Goal: Information Seeking & Learning: Learn about a topic

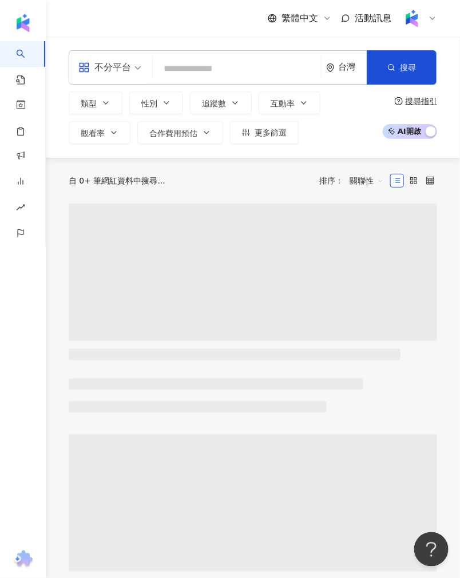
click at [184, 71] on input "search" at bounding box center [236, 69] width 159 height 22
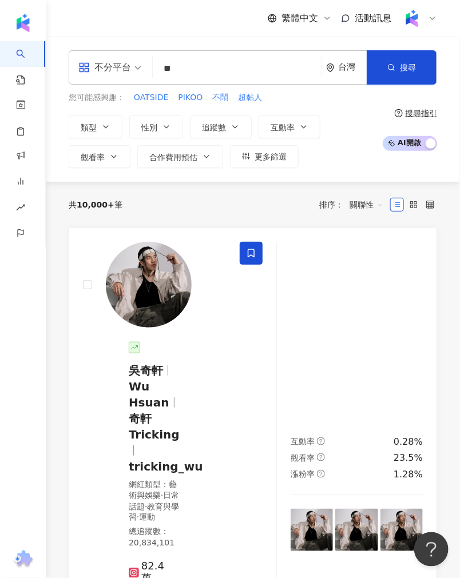
type input "*"
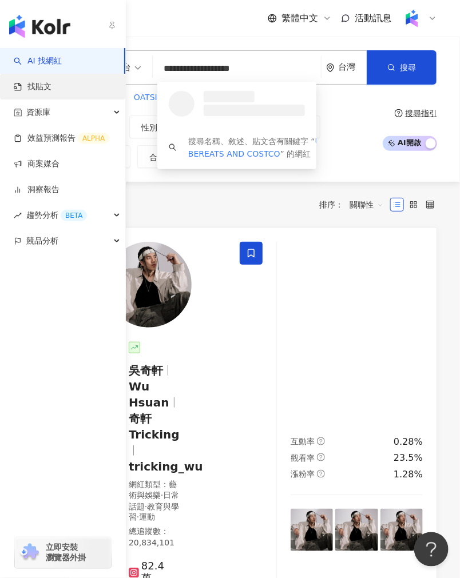
type input "**********"
click at [48, 86] on link "找貼文" at bounding box center [33, 86] width 38 height 11
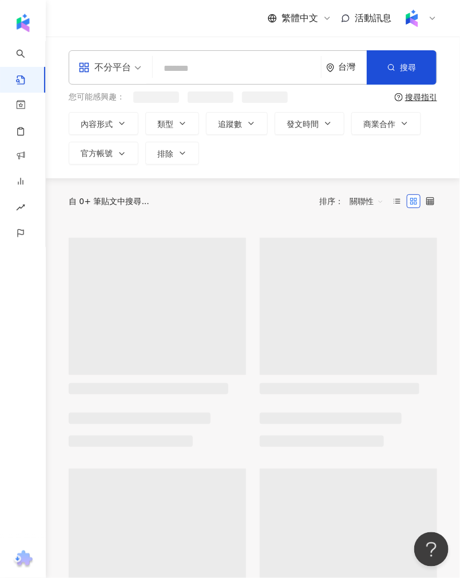
click at [197, 70] on input "search" at bounding box center [236, 68] width 159 height 25
paste input "**********"
click at [233, 72] on input "**********" at bounding box center [236, 68] width 159 height 25
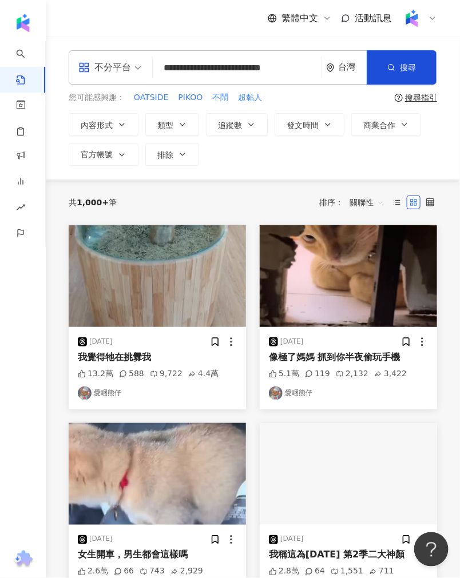
scroll to position [0, 5]
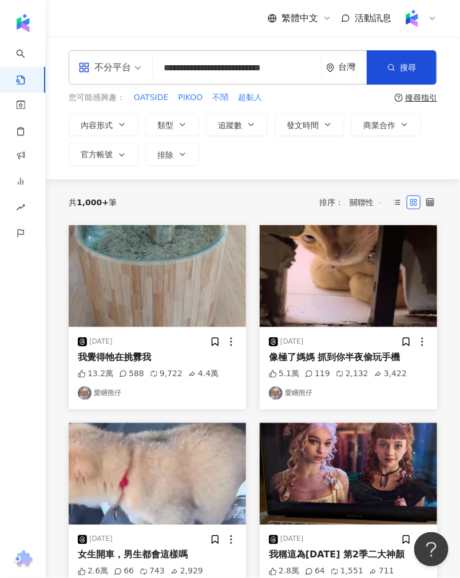
type input "**********"
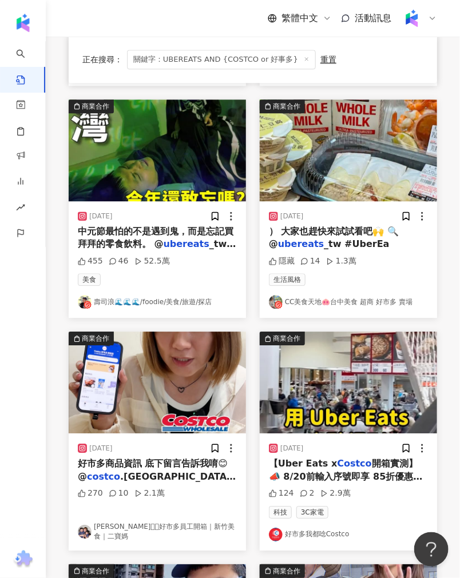
click at [332, 148] on img "button" at bounding box center [348, 150] width 177 height 102
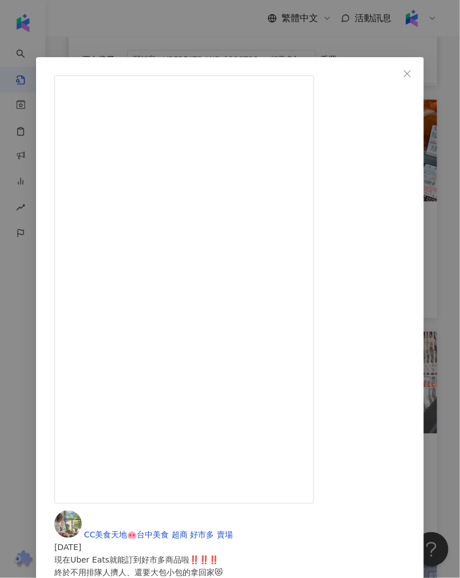
click at [259, 30] on div "CC美食天地🐽台中美食 超商 好市多 賣場 [DATE] 現在Uber Eats就能訂到好市多商品啦‼️‼️‼️ 終於不用排隊人擠人、還要大包小包的拿回家😻 …" at bounding box center [230, 289] width 460 height 578
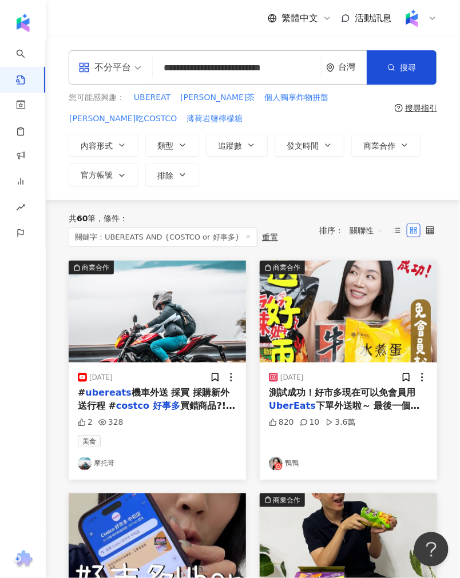
click at [374, 233] on span "關聯性" at bounding box center [366, 230] width 34 height 18
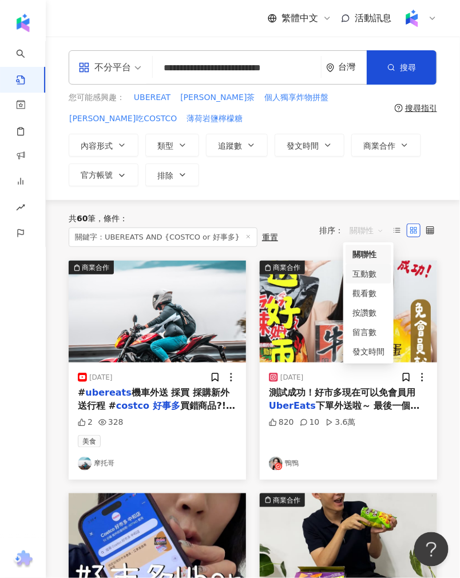
click at [369, 270] on div "互動數" at bounding box center [368, 274] width 32 height 13
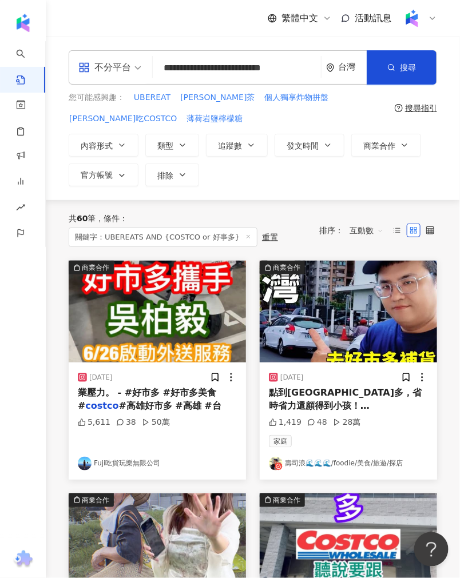
click at [192, 290] on img "button" at bounding box center [157, 312] width 177 height 102
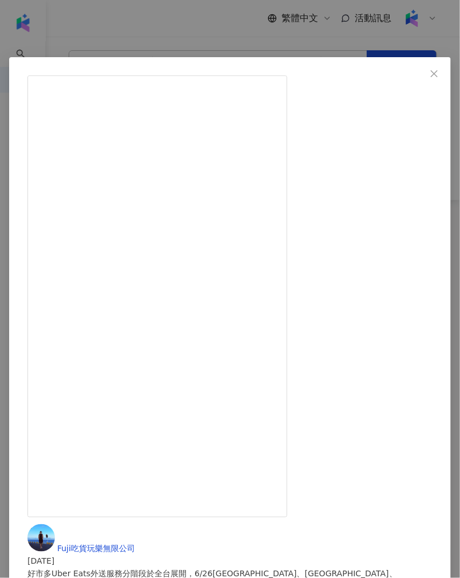
click at [250, 37] on div "Fuji吃貨玩樂無限公司 [DATE] 好市多Uber Eats外送服務分階段於全台展開，6/26[GEOGRAPHIC_DATA]、[GEOGRAPHIC_…" at bounding box center [230, 289] width 460 height 578
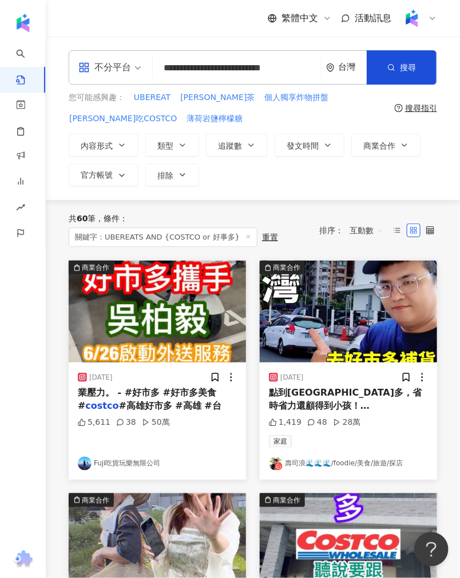
click at [293, 304] on img "button" at bounding box center [348, 312] width 177 height 102
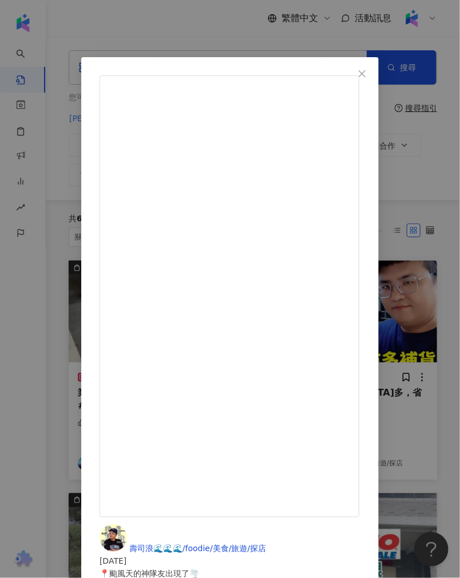
click at [232, 45] on div "壽司浪🌊🌊🌊/foodie/美食/旅遊/探店 [DATE] 📍颱風天的神隊友出現了🌪️ 上週末[PERSON_NAME]絲颱風要來了！冰箱卻空空如也？ 在還沒…" at bounding box center [230, 289] width 460 height 578
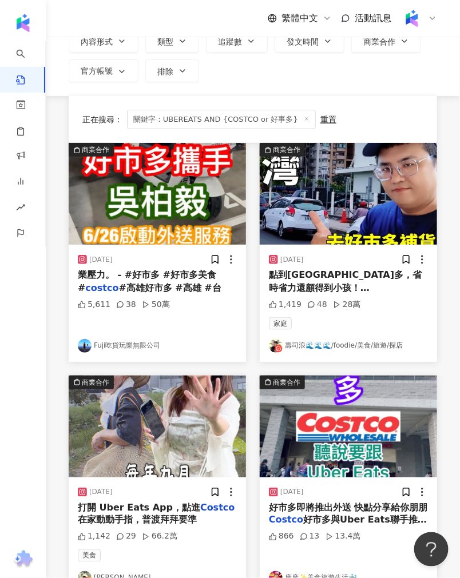
scroll to position [304, 0]
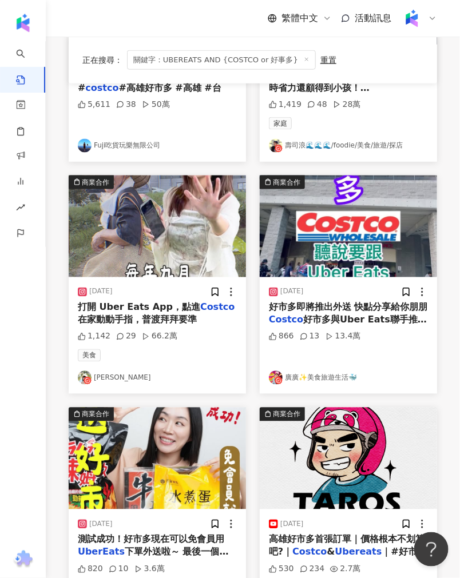
click at [213, 234] on img "button" at bounding box center [157, 227] width 177 height 102
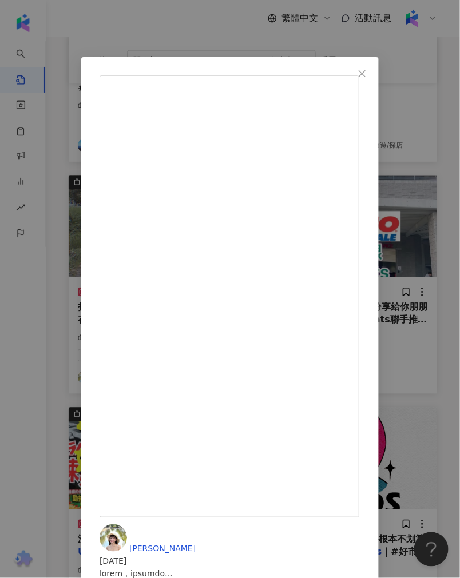
scroll to position [0, 0]
click at [96, 525] on div "[PERSON_NAME]💛 [DATE] 1,142 29 66.2萬 查看原始貼文" at bounding box center [230, 289] width 460 height 578
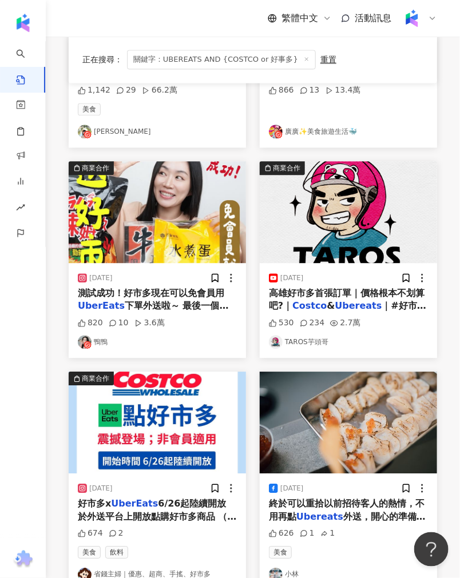
scroll to position [621, 0]
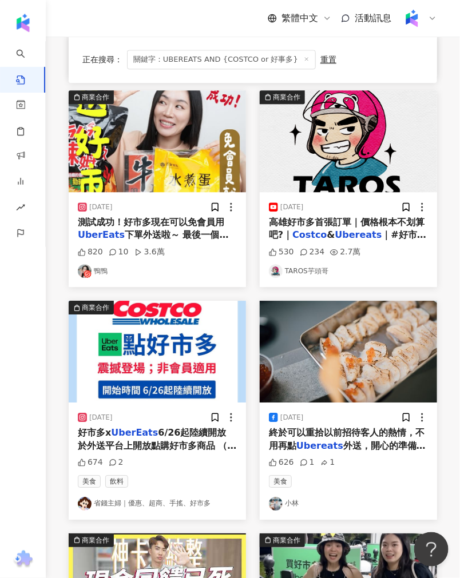
click at [155, 151] on img "button" at bounding box center [157, 141] width 177 height 102
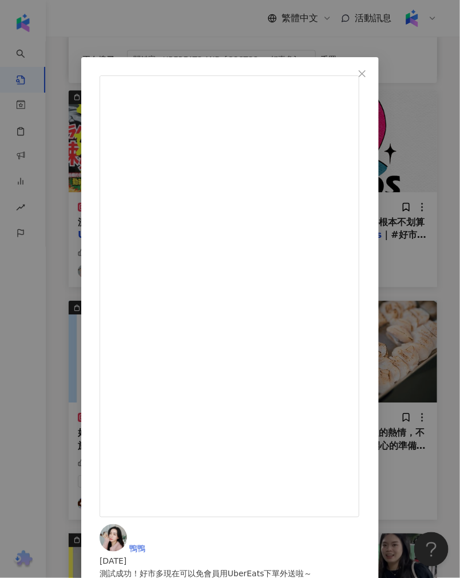
click at [218, 30] on div "鴨鴨 [DATE] 測試成功！好市多現在可以免會員用UberEats下單外送啦～ 最後一個秘密不要告訴太多人🫣 @costco.taiwan @ubereat…" at bounding box center [230, 289] width 460 height 578
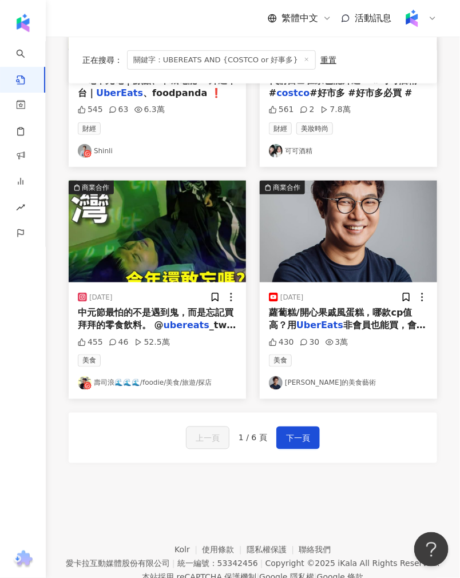
scroll to position [1184, 0]
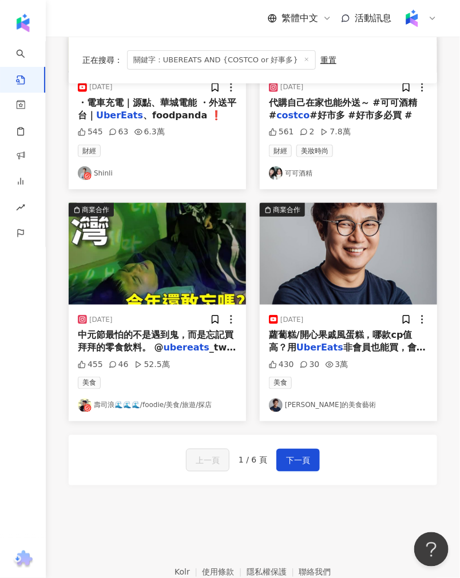
click at [298, 284] on img "button" at bounding box center [348, 254] width 177 height 102
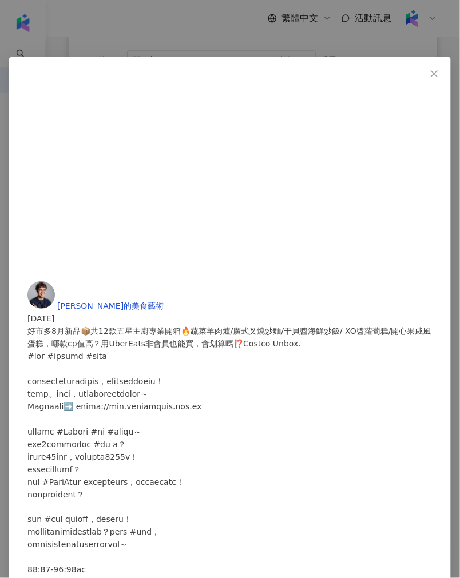
scroll to position [676, 0]
click at [50, 361] on div "[PERSON_NAME]的美食藝術 [DATE] 好市多8月新品📦共12款五星主廚專業開箱🔥蔬菜羊肉爐/廣式叉燒炒麵/干貝醬海鮮炒飯/ XO醬蘿蔔糕/開心果…" at bounding box center [230, 289] width 460 height 578
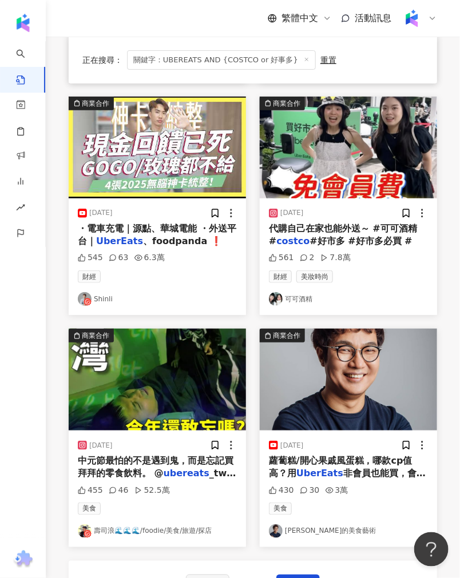
scroll to position [1057, 0]
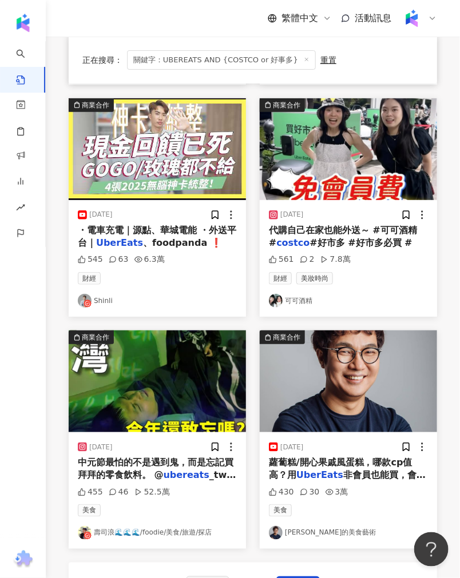
click at [418, 157] on img "button" at bounding box center [348, 149] width 177 height 102
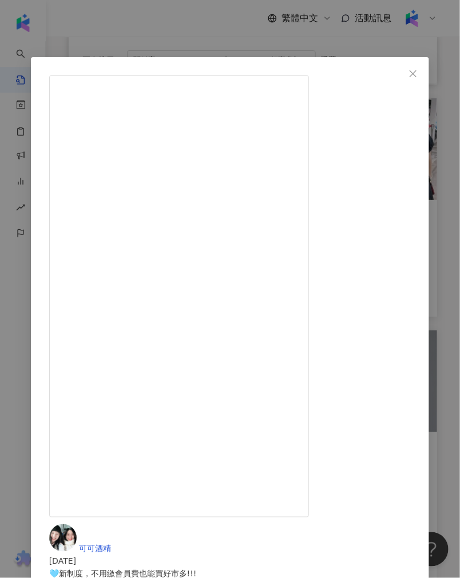
click at [172, 31] on div "可可酒精 [DATE] 🩵新制度，不用繳會員費也能買好市多!!! 現在用外送平台就能直接送到家🛵 還不用會員卡跟會員費～ 但商品售價有差… 所以很適合只買少少…" at bounding box center [230, 289] width 460 height 578
